Goal: Task Accomplishment & Management: Manage account settings

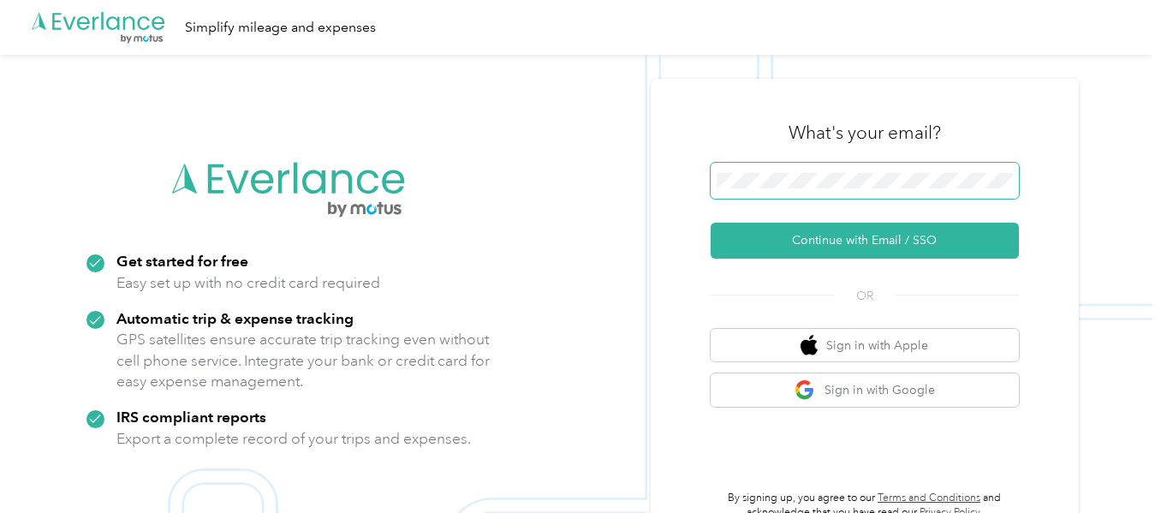
click at [767, 188] on span at bounding box center [865, 181] width 308 height 36
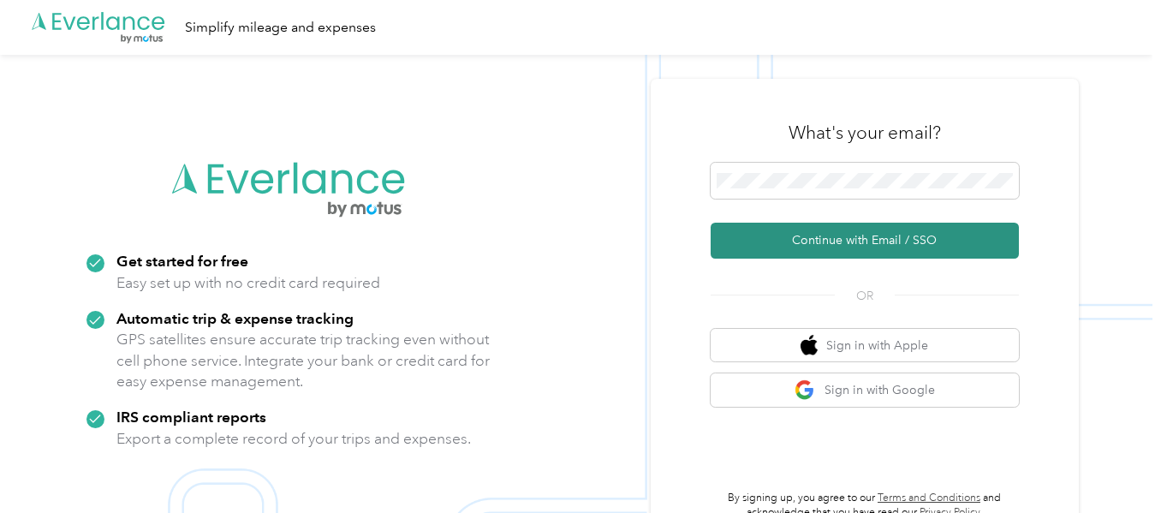
click at [823, 244] on button "Continue with Email / SSO" at bounding box center [865, 241] width 308 height 36
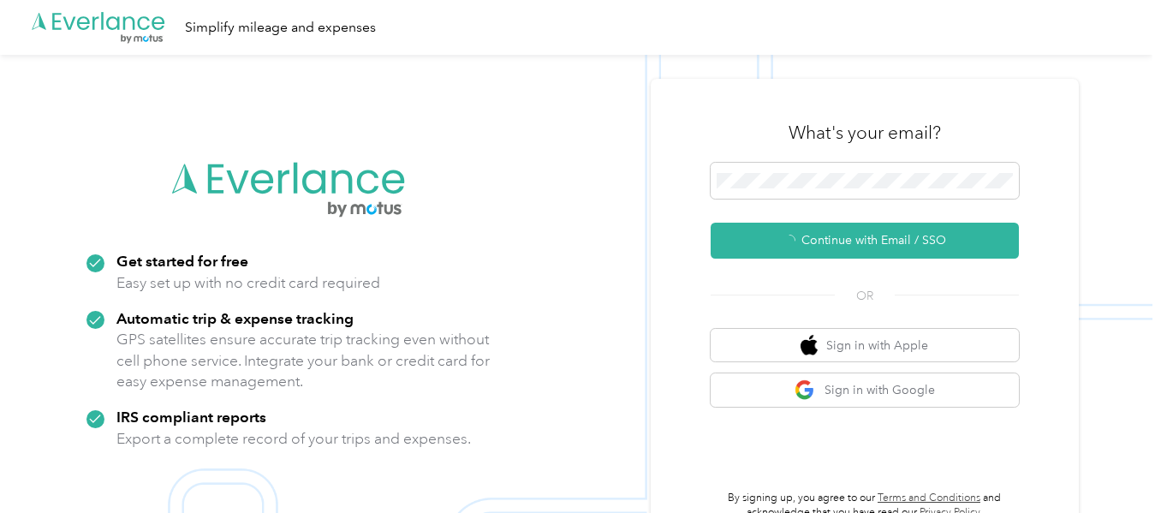
click at [677, 192] on div "What's your email? Continue with Email / SSO OR Sign in with Apple Sign in with…" at bounding box center [865, 312] width 428 height 466
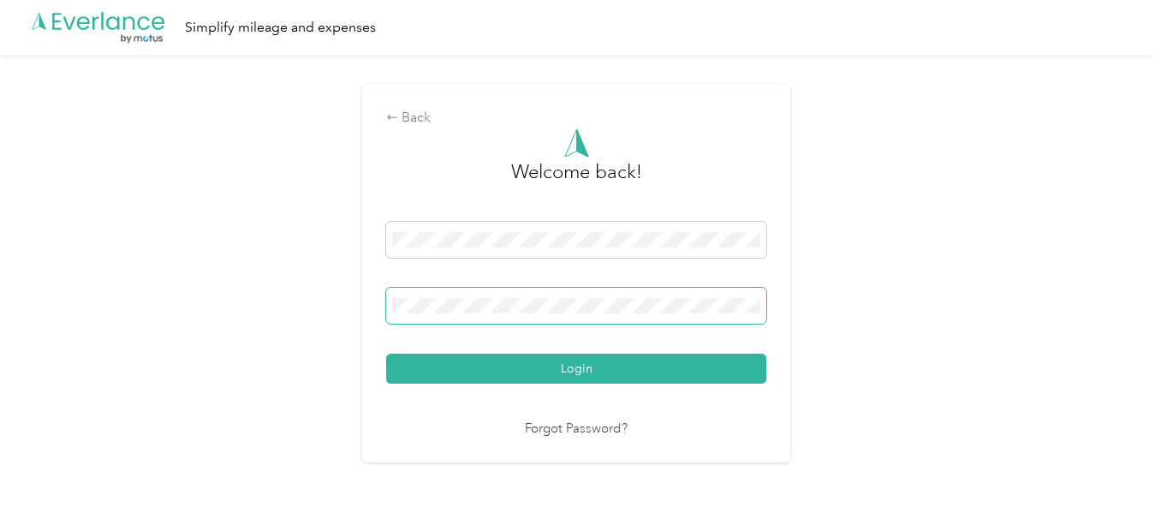
click at [386, 354] on button "Login" at bounding box center [576, 369] width 380 height 30
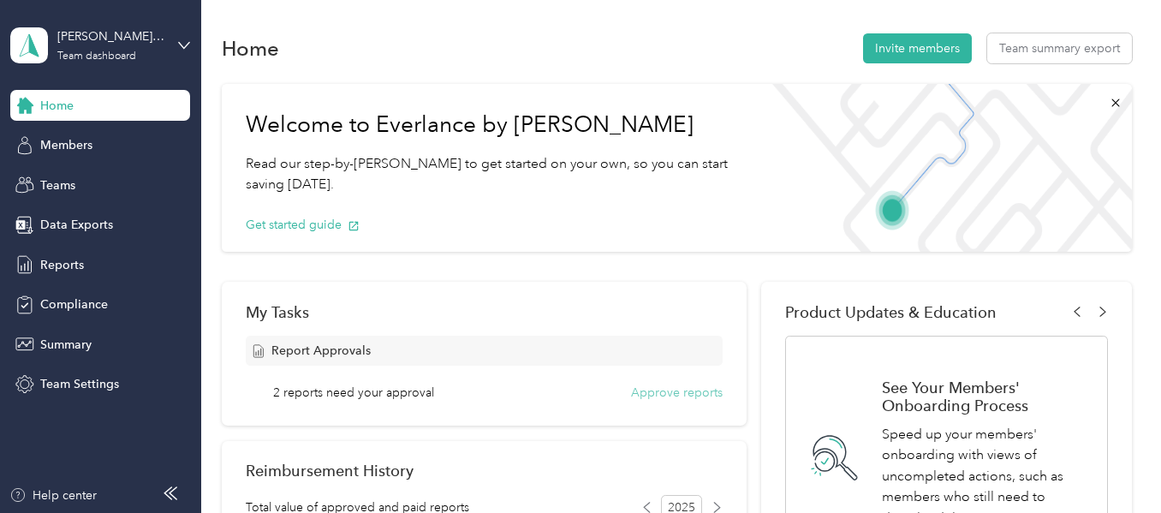
click at [669, 392] on button "Approve reports" at bounding box center [677, 393] width 92 height 18
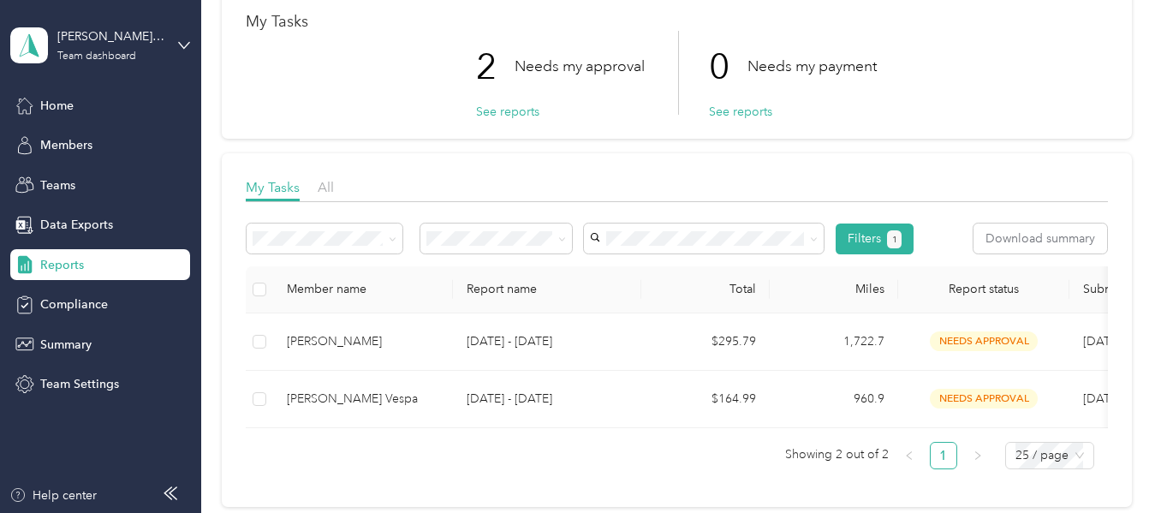
scroll to position [97, 0]
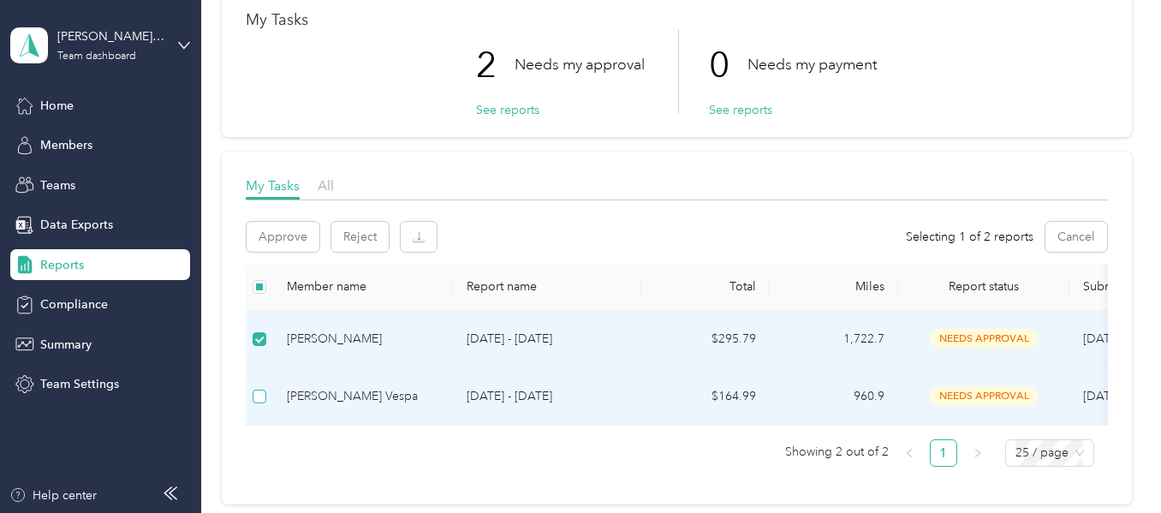
click at [256, 387] on label at bounding box center [260, 396] width 14 height 19
click at [295, 230] on button "Approve" at bounding box center [283, 237] width 73 height 30
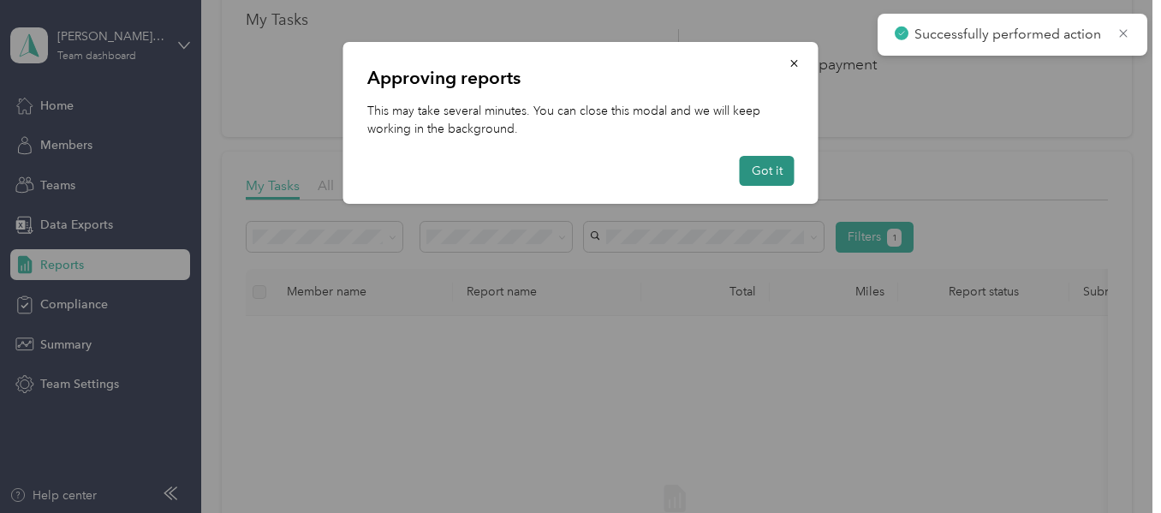
click at [775, 170] on button "Got it" at bounding box center [767, 171] width 55 height 30
